Goal: Task Accomplishment & Management: Manage account settings

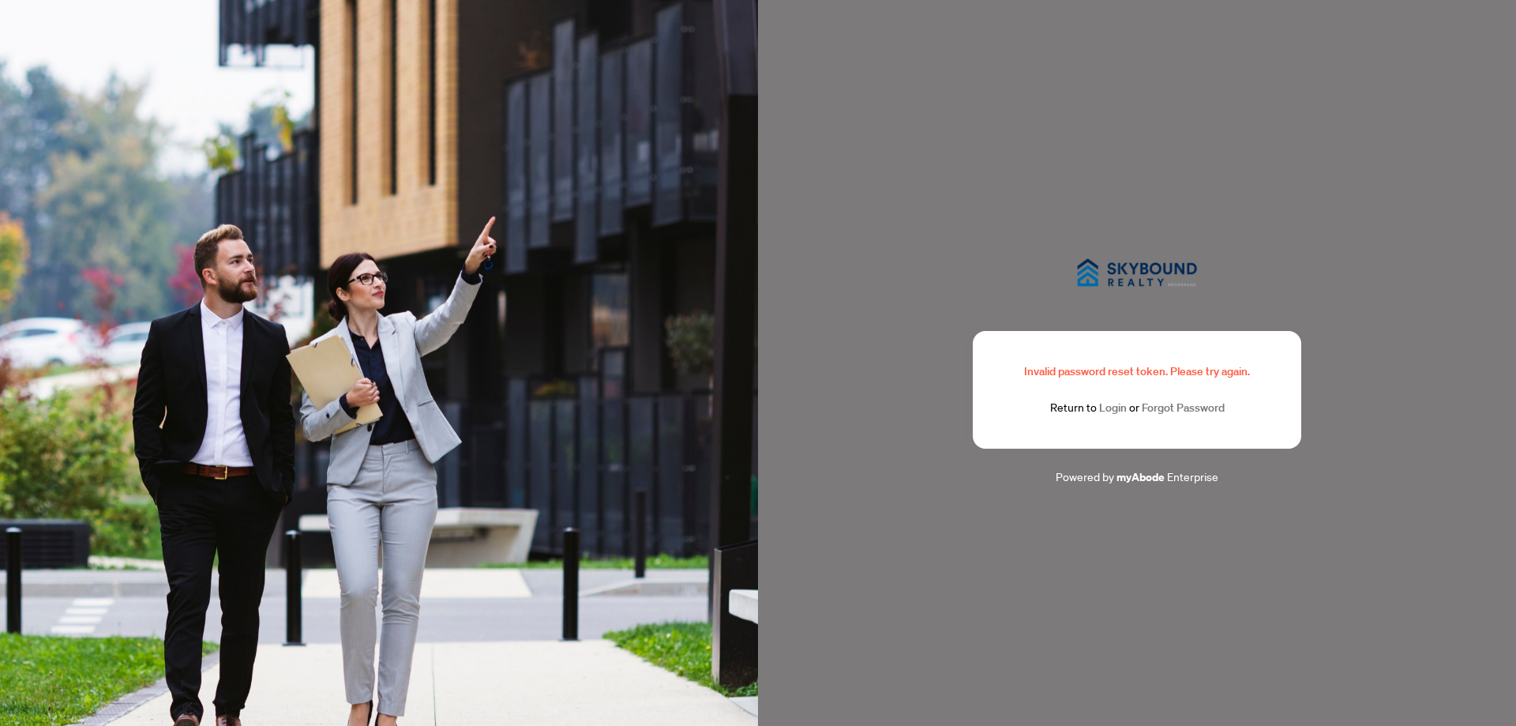
click at [1183, 409] on link "Forgot Password" at bounding box center [1183, 407] width 83 height 14
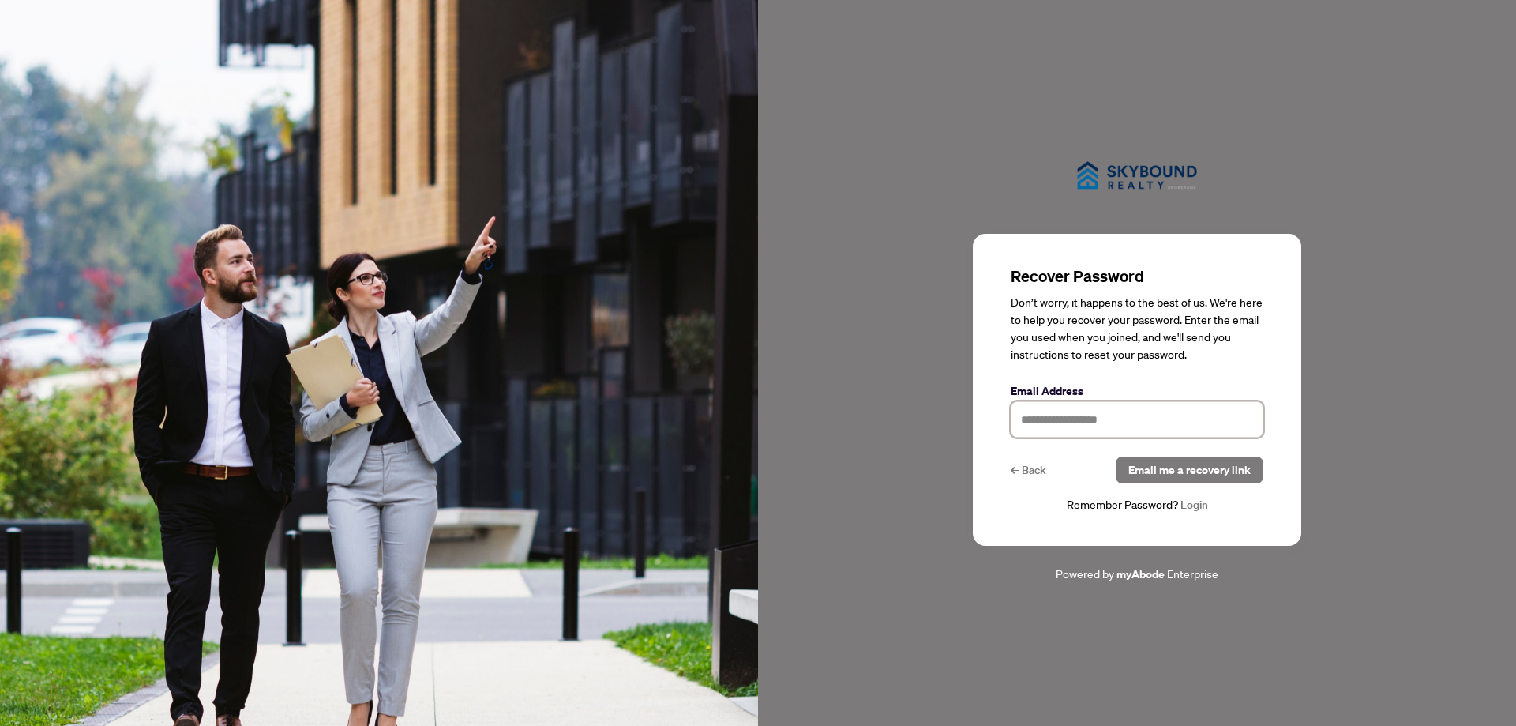
click at [1181, 416] on input "text" at bounding box center [1137, 419] width 253 height 36
type input "**********"
click at [1206, 478] on span "Email me a recovery link" at bounding box center [1189, 469] width 122 height 25
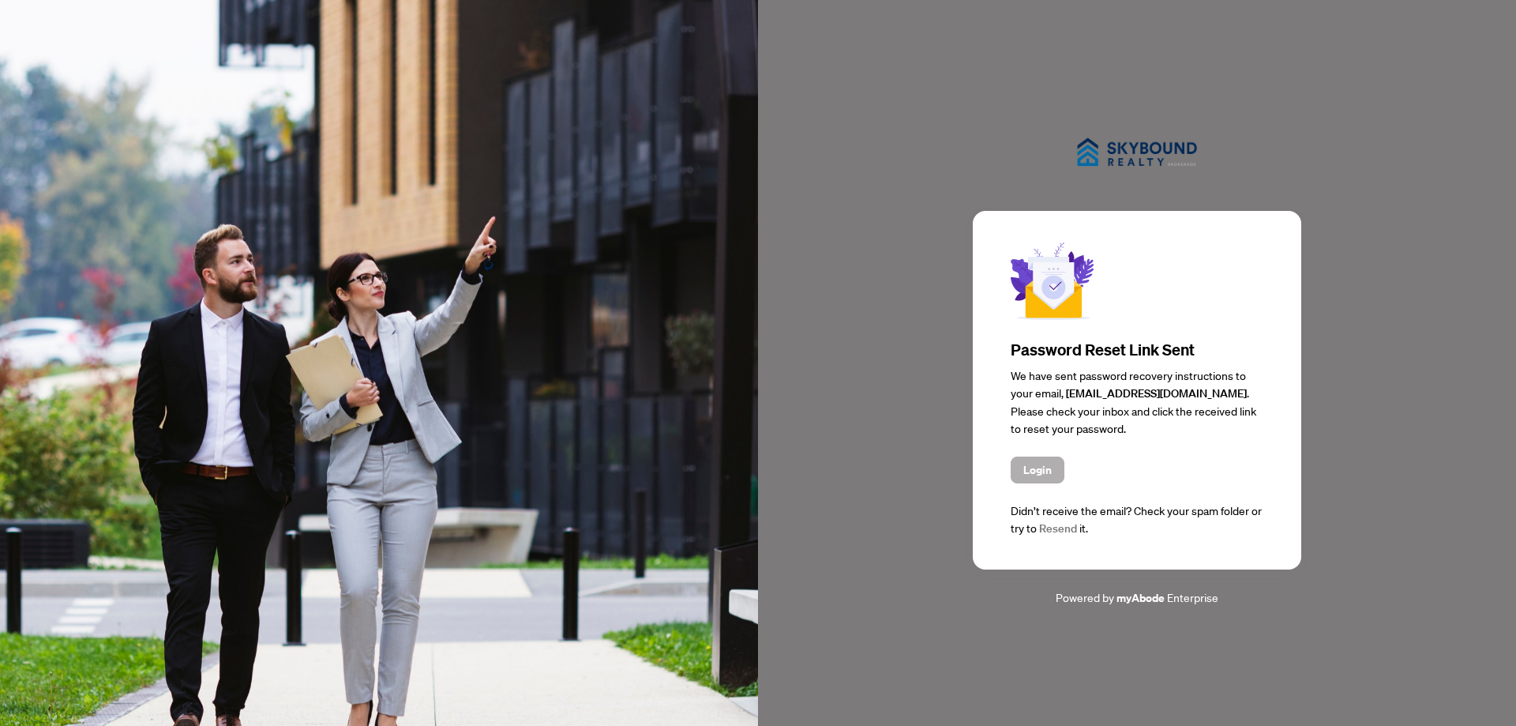
click at [1047, 465] on span "Login" at bounding box center [1037, 469] width 28 height 25
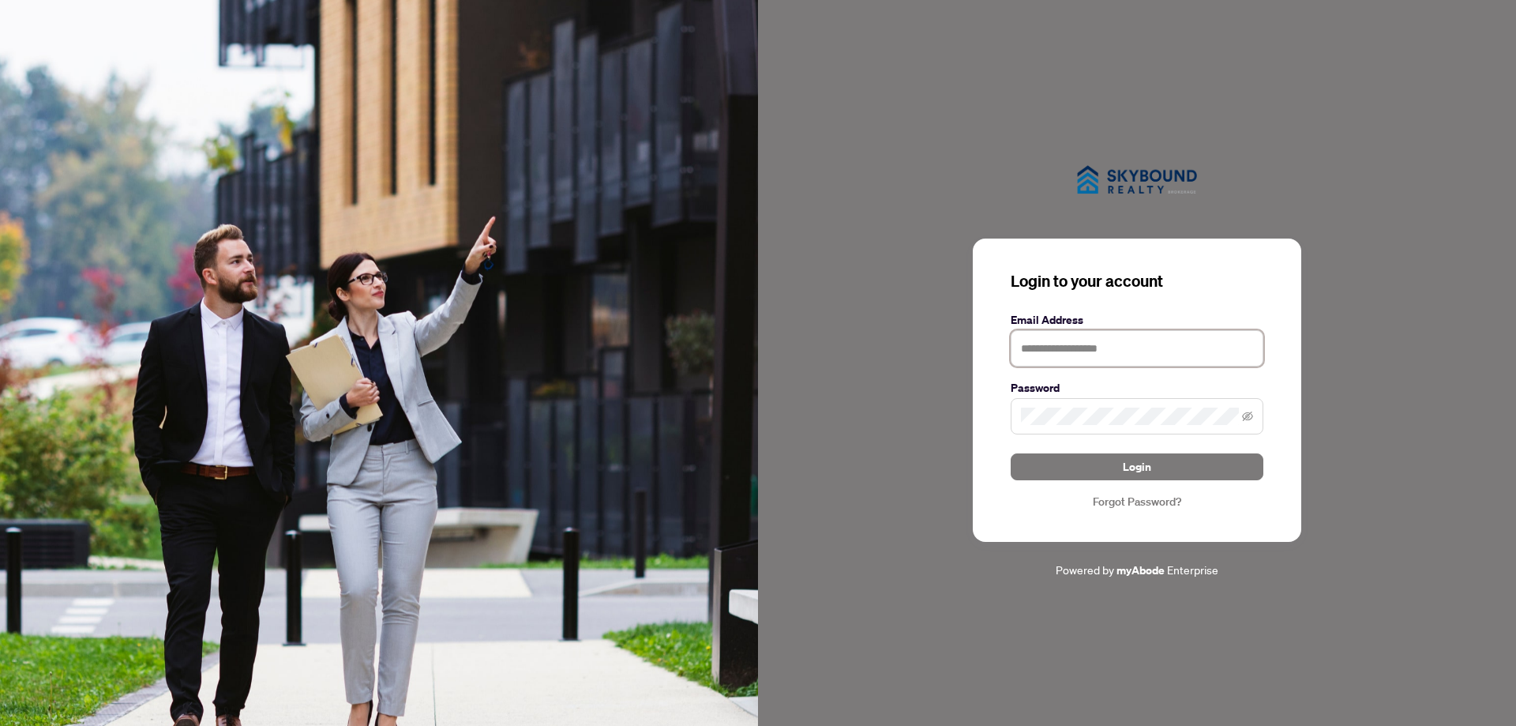
click at [1095, 351] on input "text" at bounding box center [1137, 348] width 253 height 36
type input "**********"
click at [1011, 453] on button "Login" at bounding box center [1137, 466] width 253 height 27
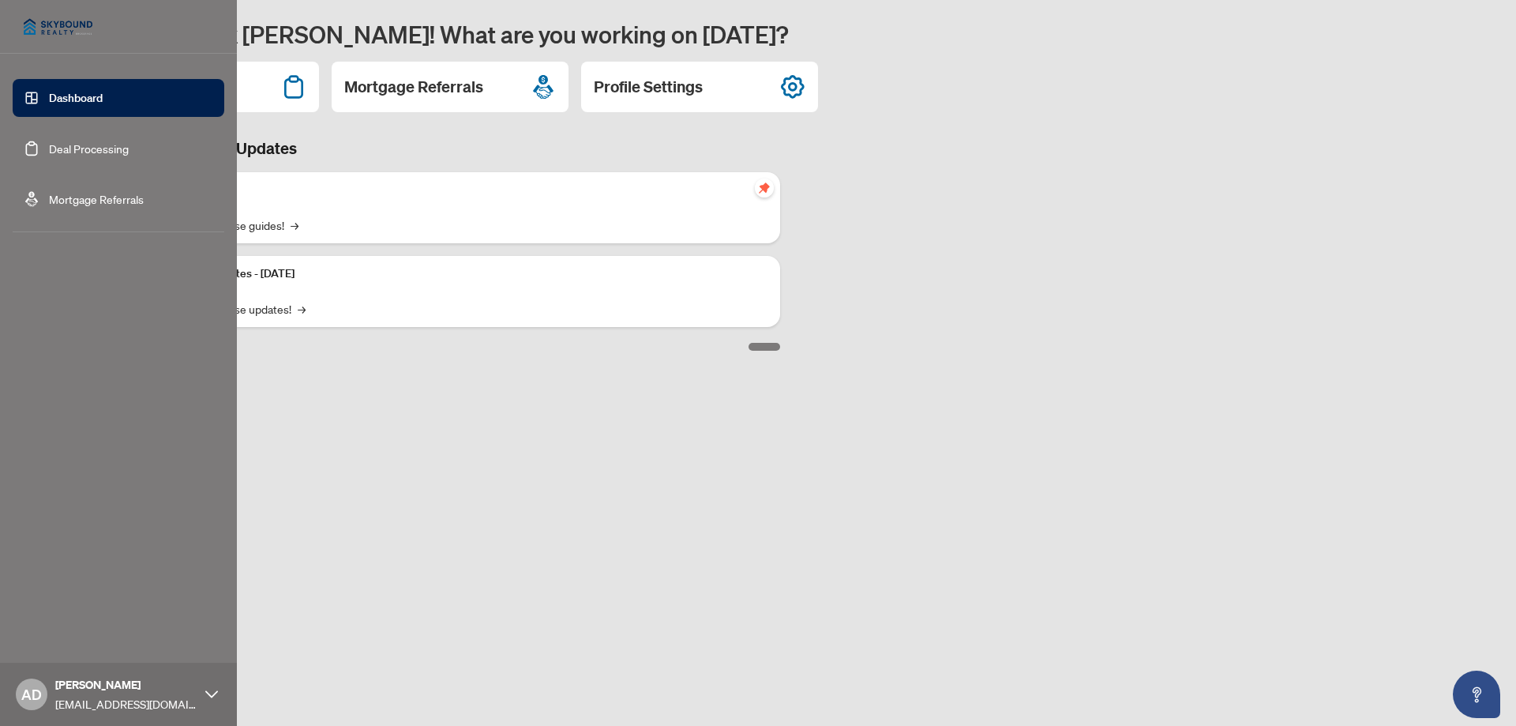
click at [49, 148] on link "Deal Processing" at bounding box center [89, 148] width 80 height 14
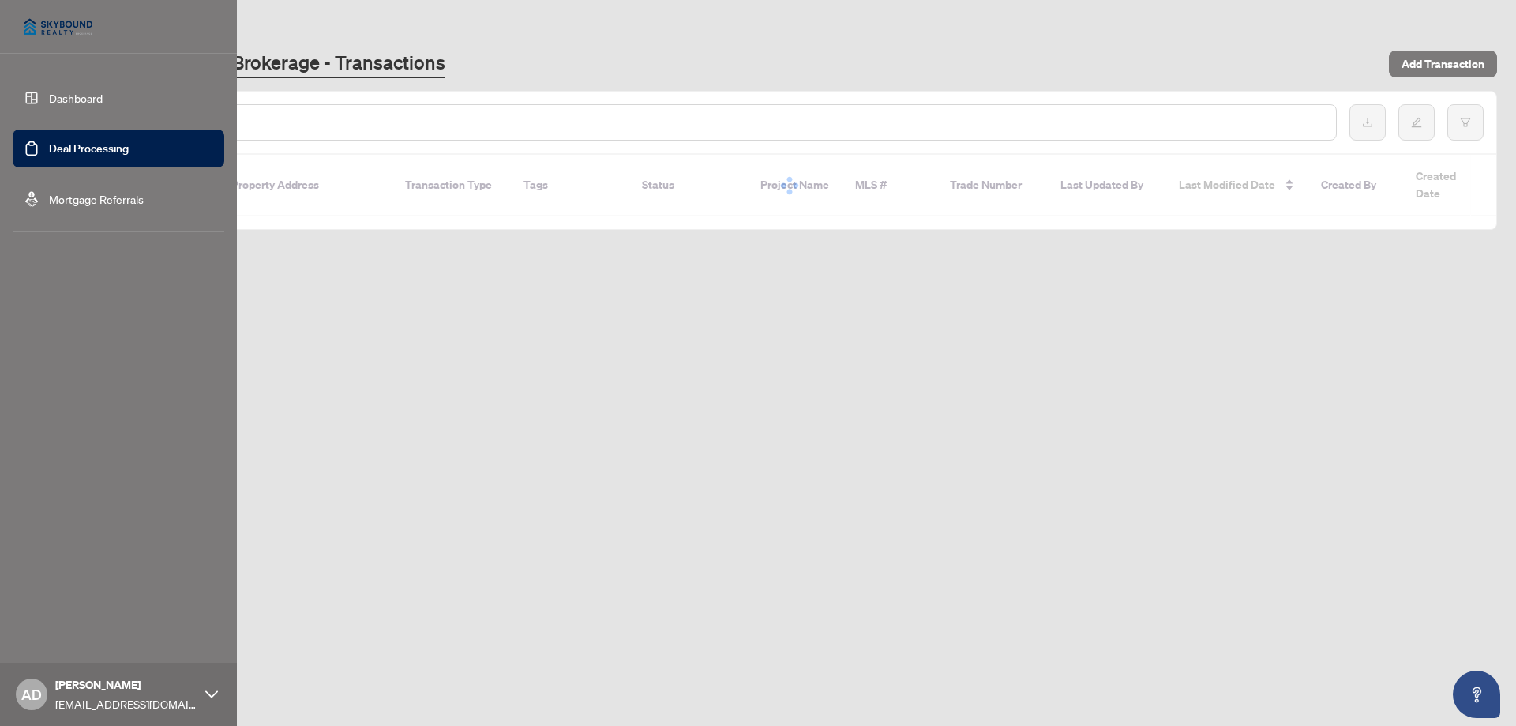
click at [51, 195] on link "Mortgage Referrals" at bounding box center [96, 199] width 95 height 14
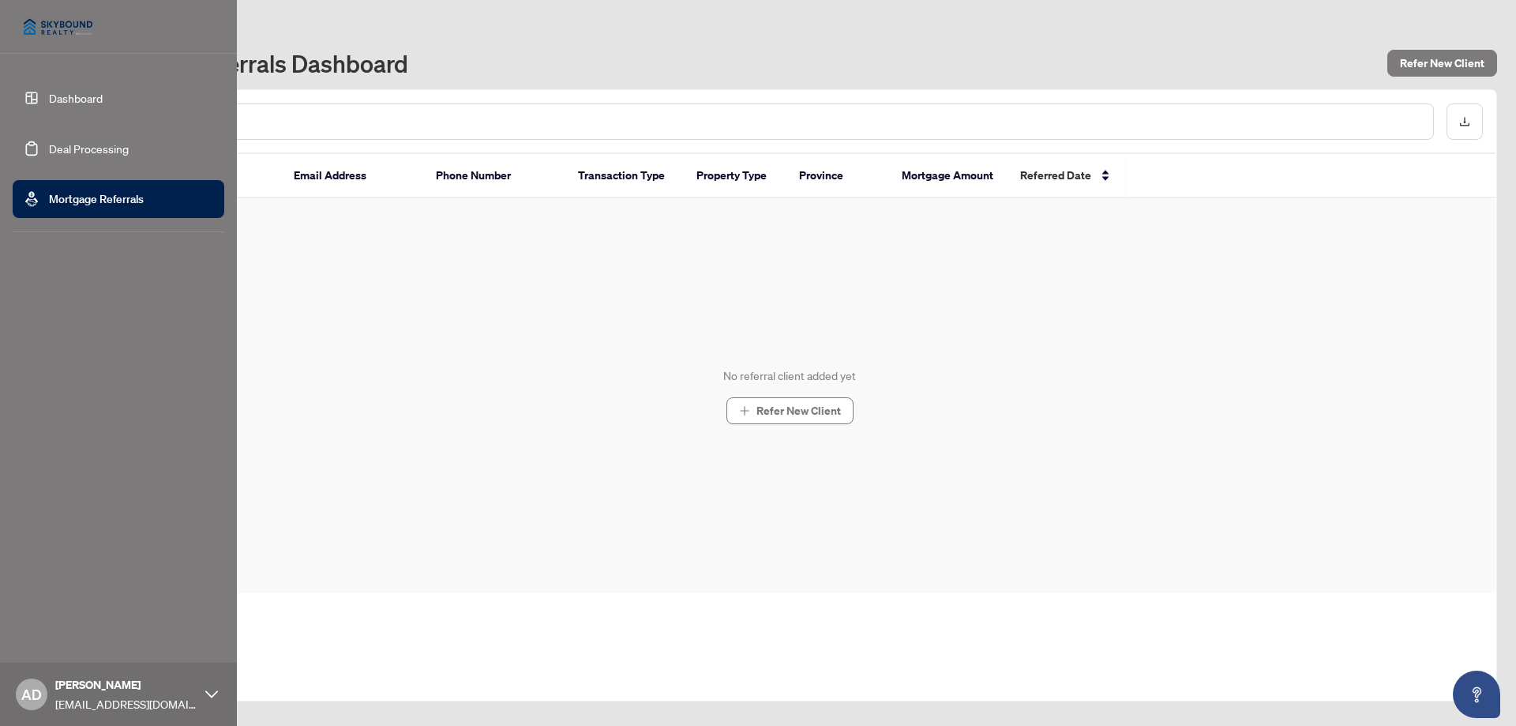
click at [70, 103] on link "Dashboard" at bounding box center [76, 98] width 54 height 14
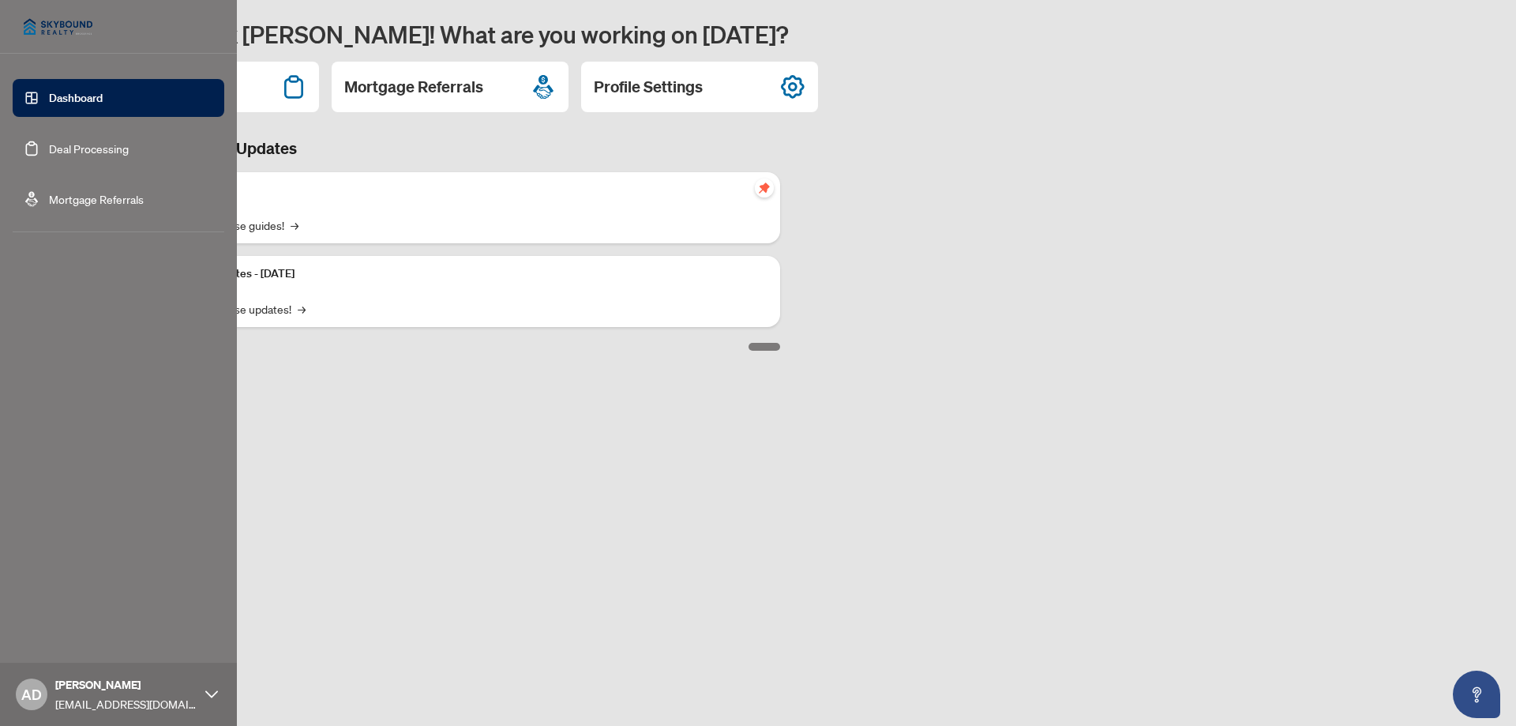
click at [71, 192] on link "Mortgage Referrals" at bounding box center [96, 199] width 95 height 14
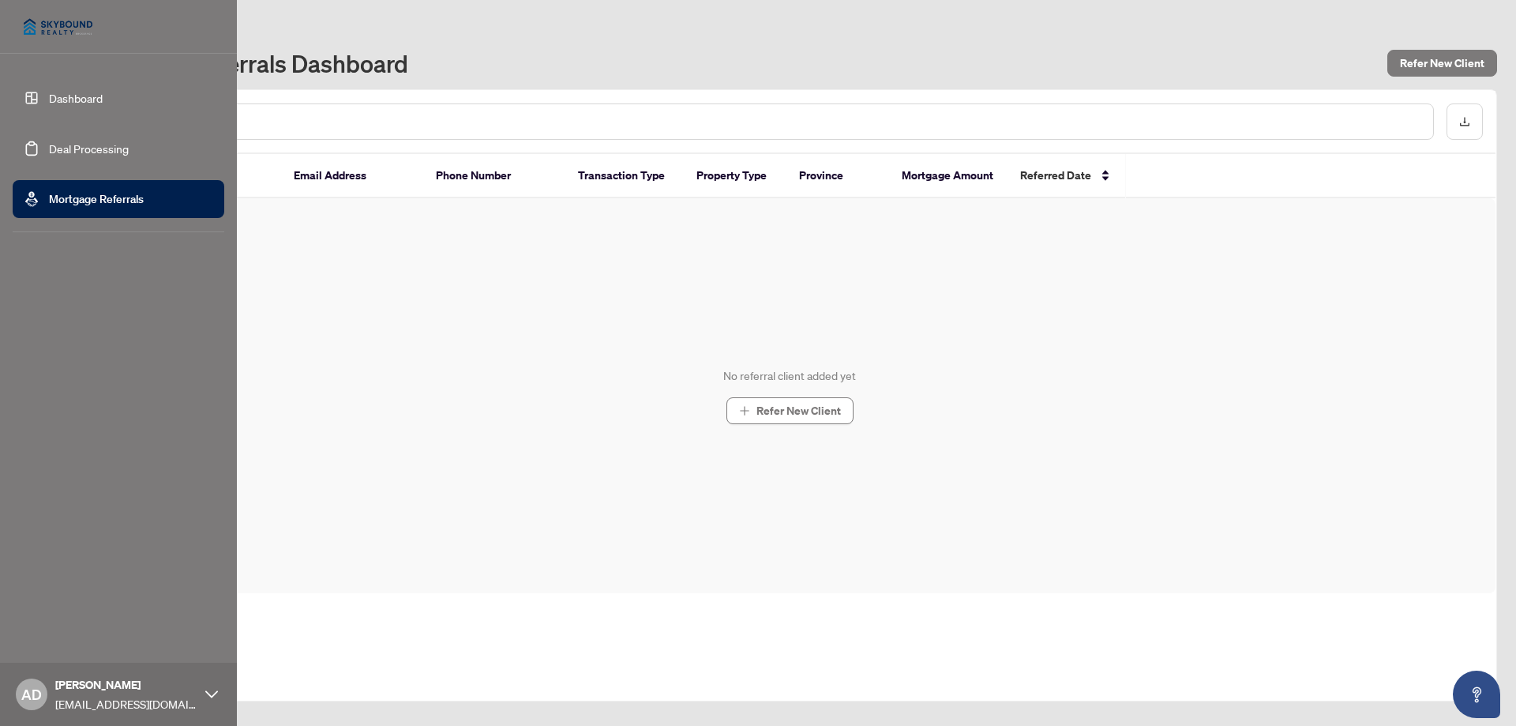
click at [88, 91] on link "Dashboard" at bounding box center [76, 98] width 54 height 14
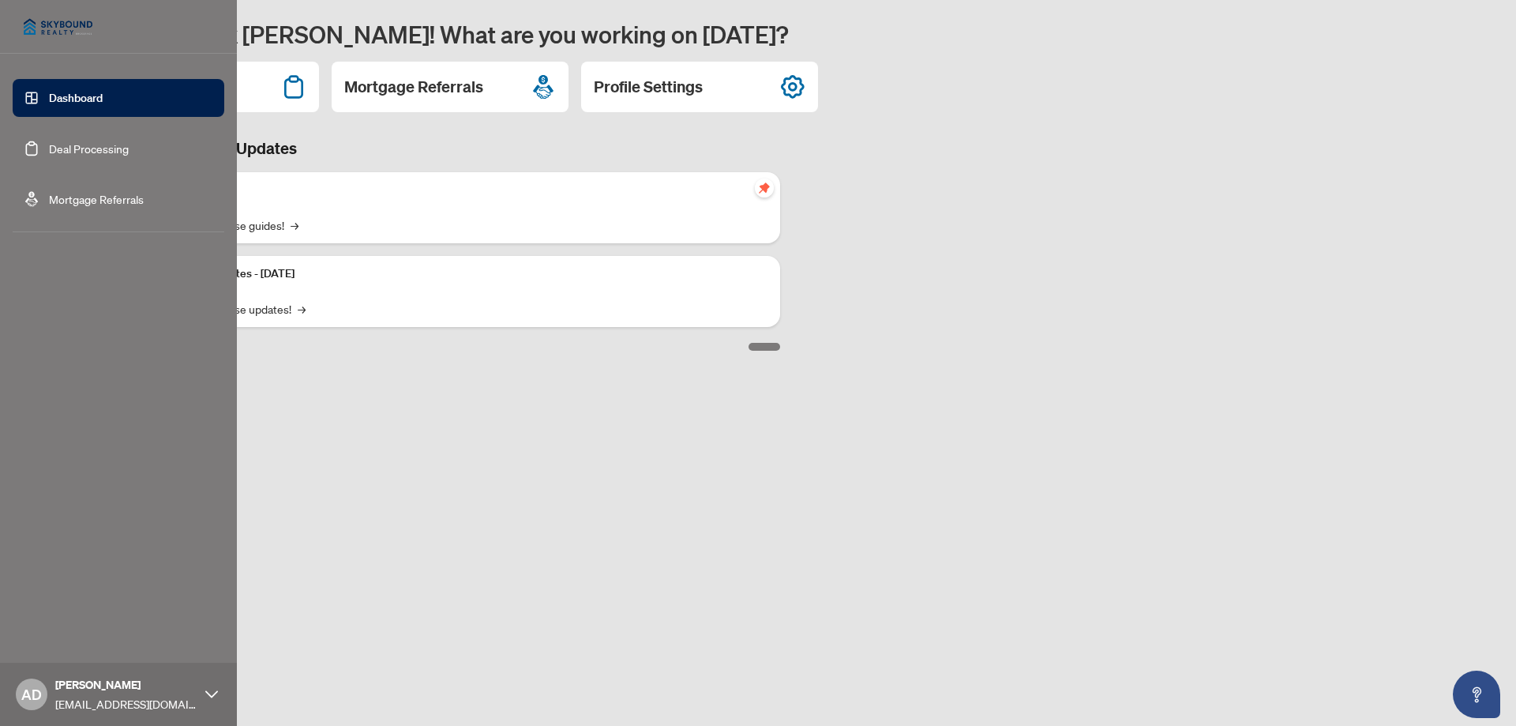
click at [49, 196] on link "Mortgage Referrals" at bounding box center [96, 199] width 95 height 14
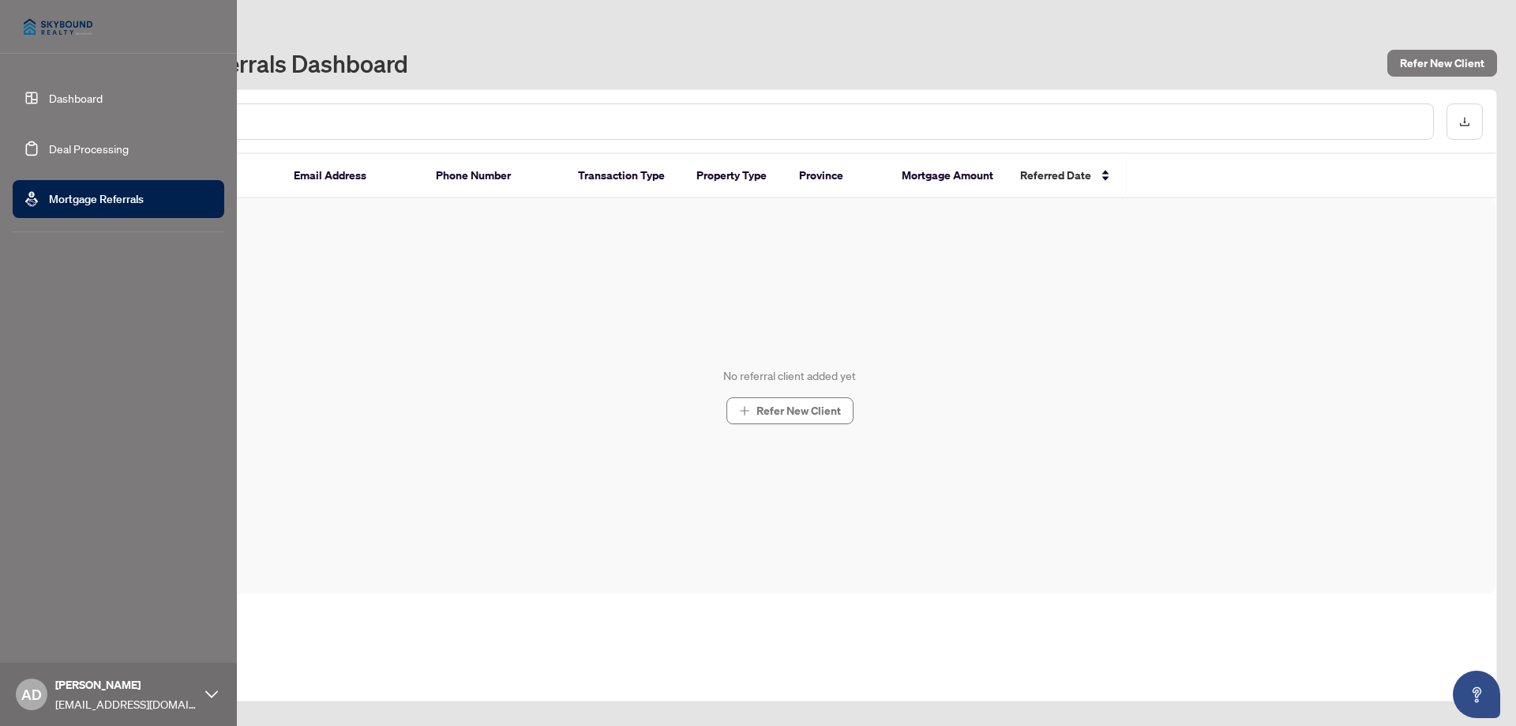
click at [53, 150] on link "Deal Processing" at bounding box center [89, 148] width 80 height 14
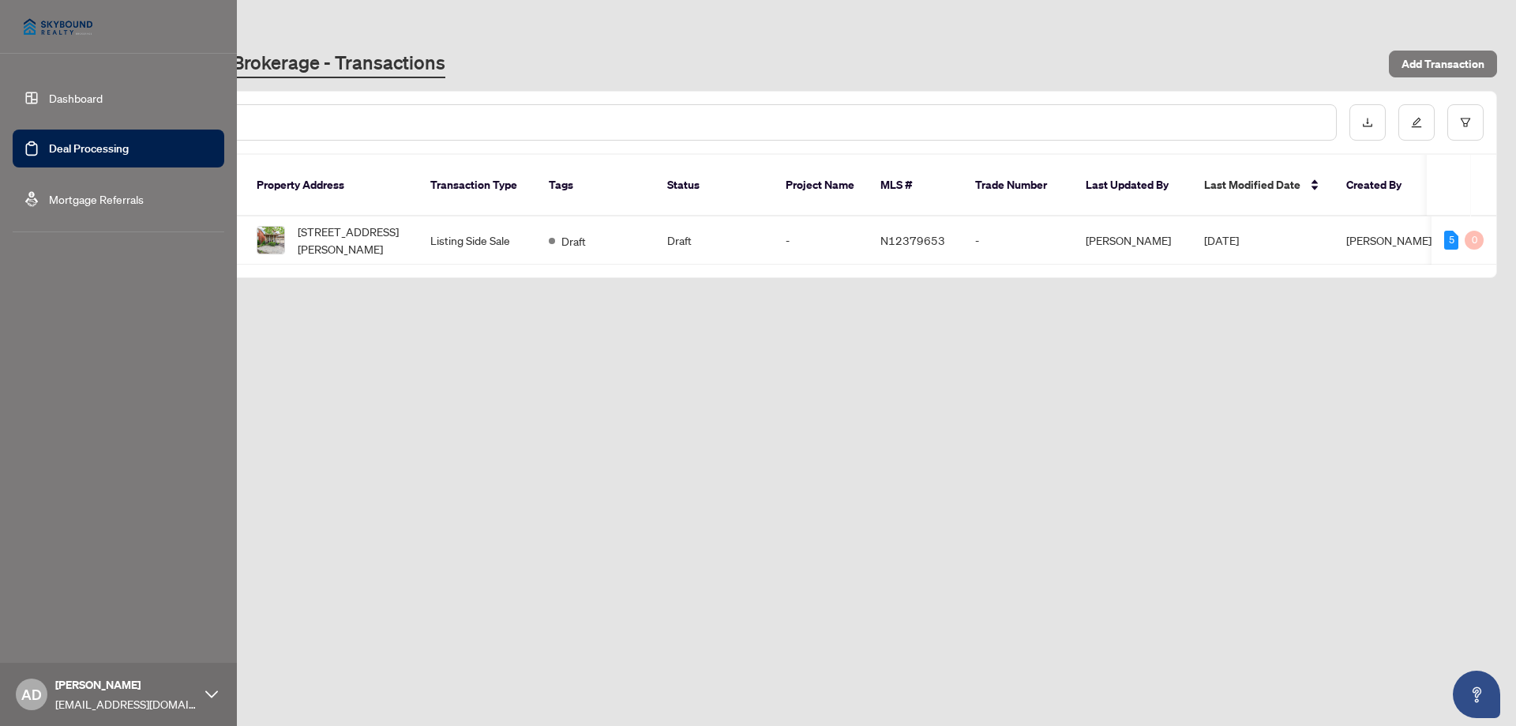
click at [84, 103] on link "Dashboard" at bounding box center [76, 98] width 54 height 14
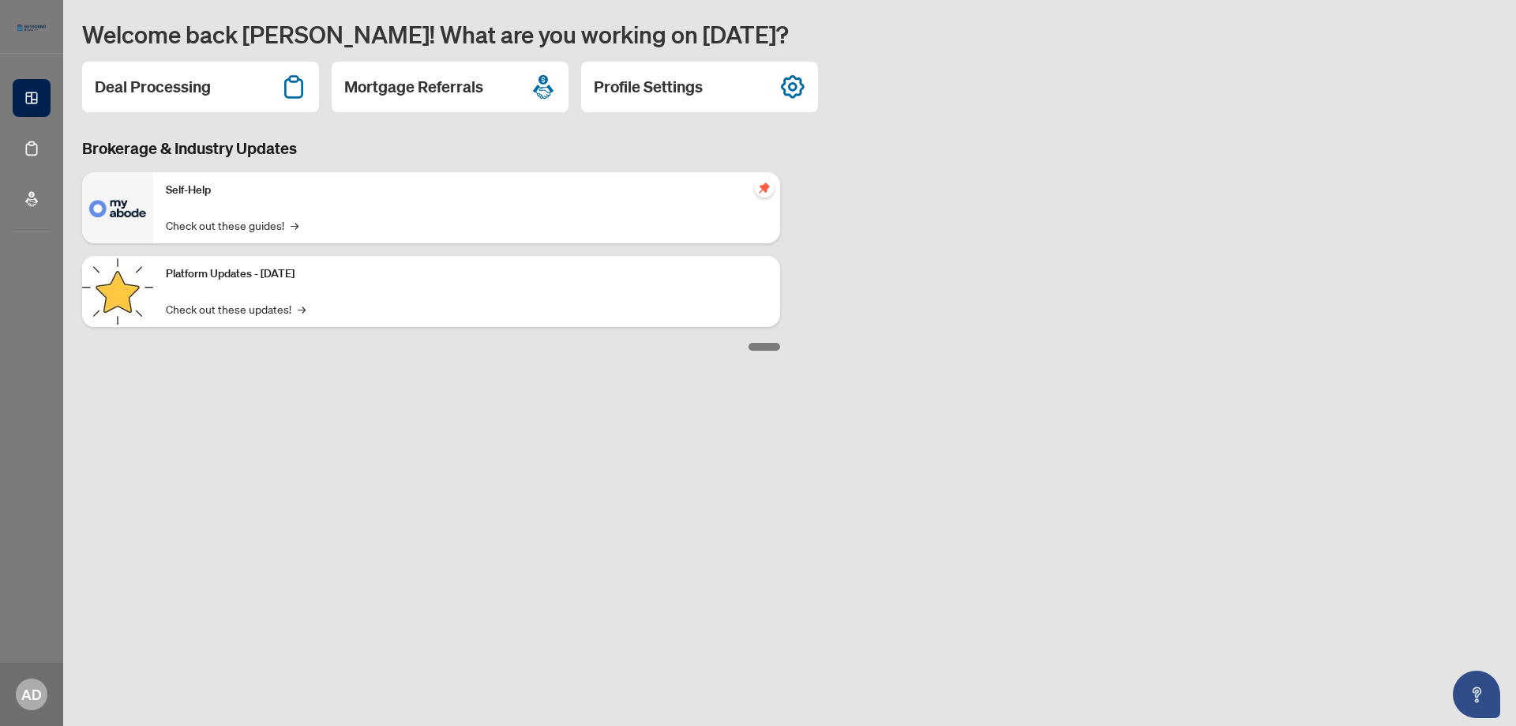
click at [985, 167] on div "Brokerage & Industry Updates Self-Help Check out these guides! → Platform Updat…" at bounding box center [790, 243] width 1434 height 213
